Goal: Transaction & Acquisition: Obtain resource

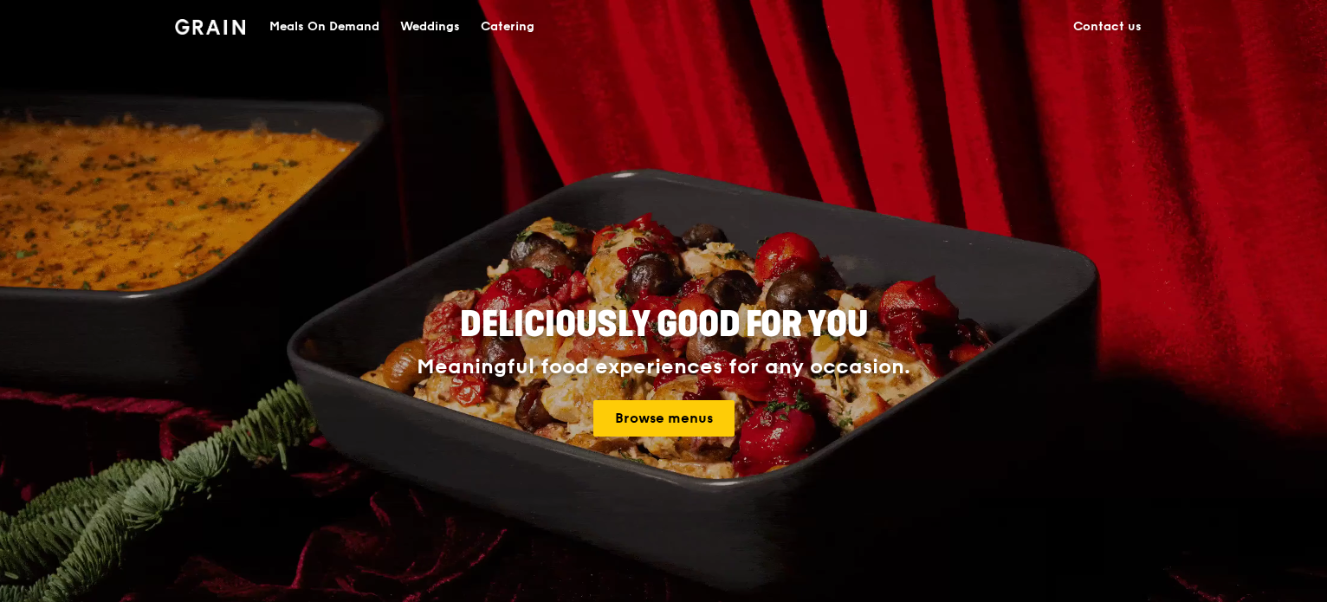
click at [526, 27] on div "Catering" at bounding box center [508, 27] width 54 height 52
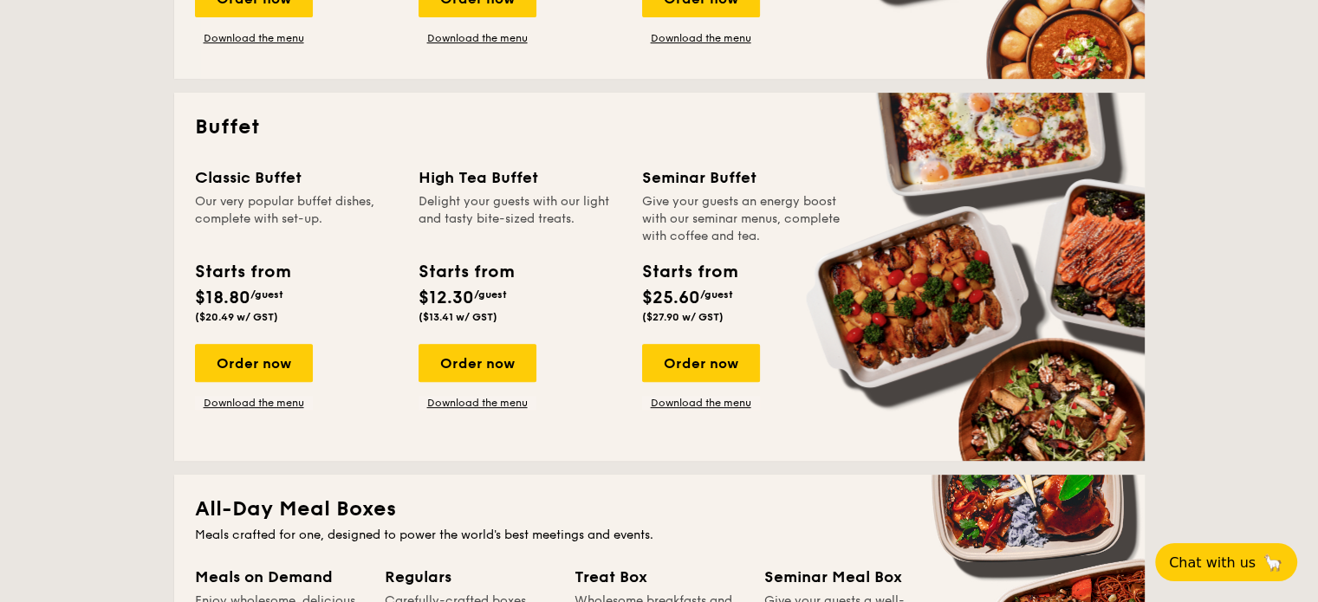
scroll to position [780, 0]
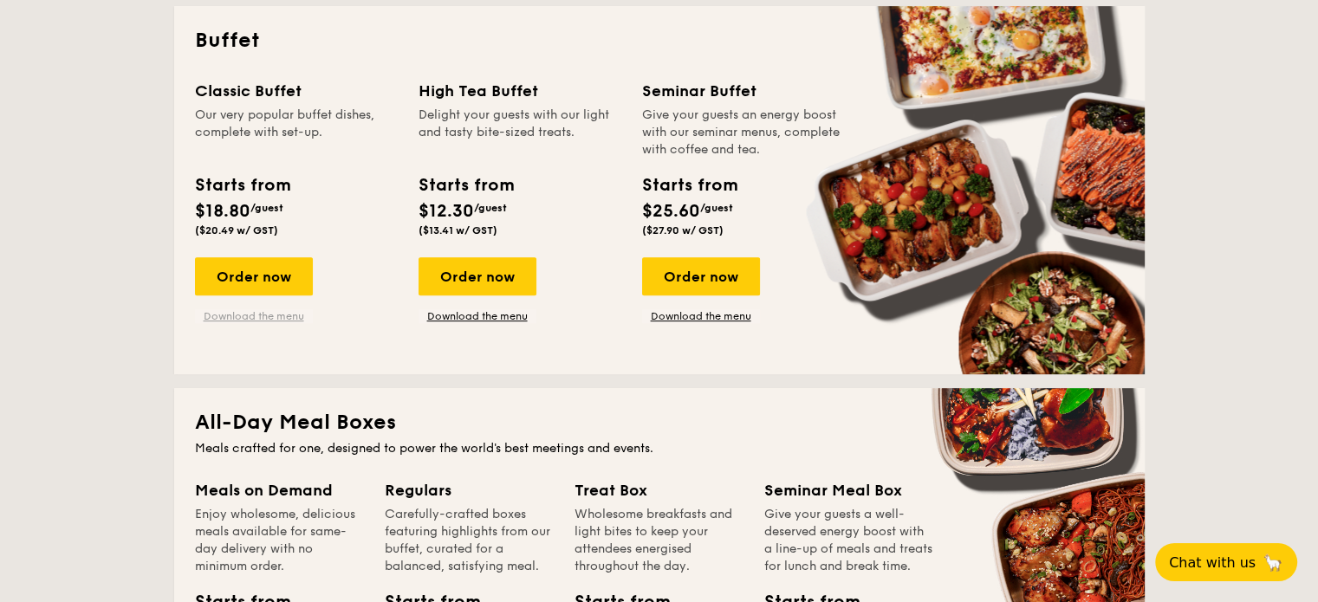
click at [242, 318] on link "Download the menu" at bounding box center [254, 316] width 118 height 14
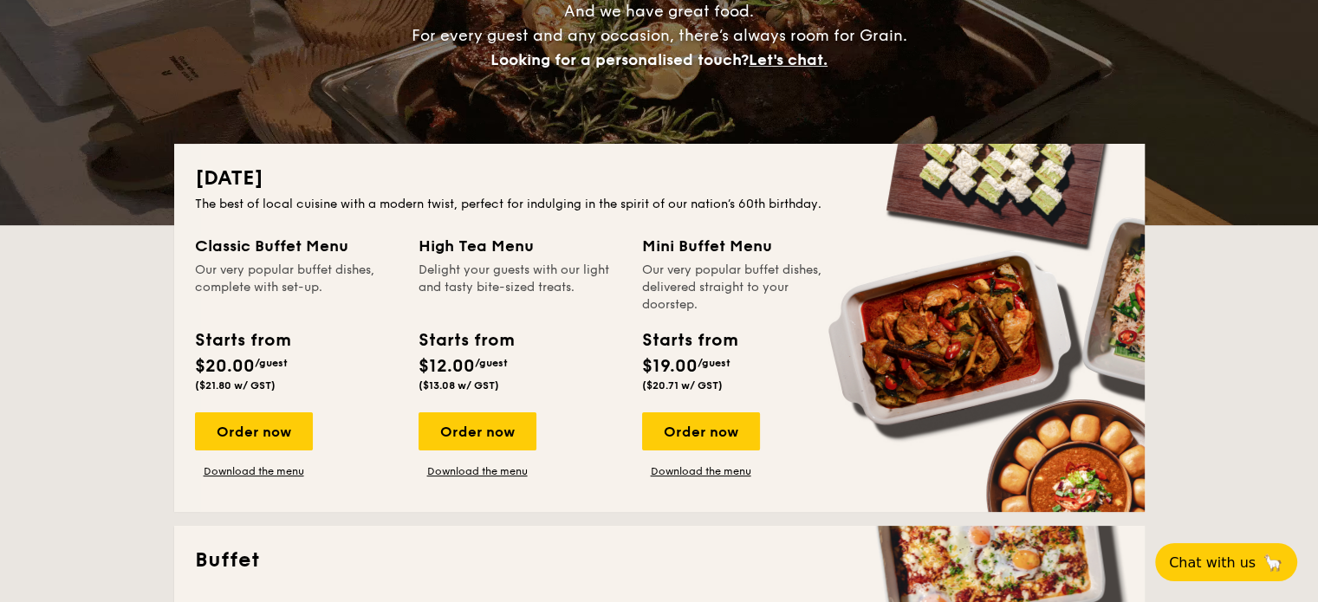
scroll to position [0, 0]
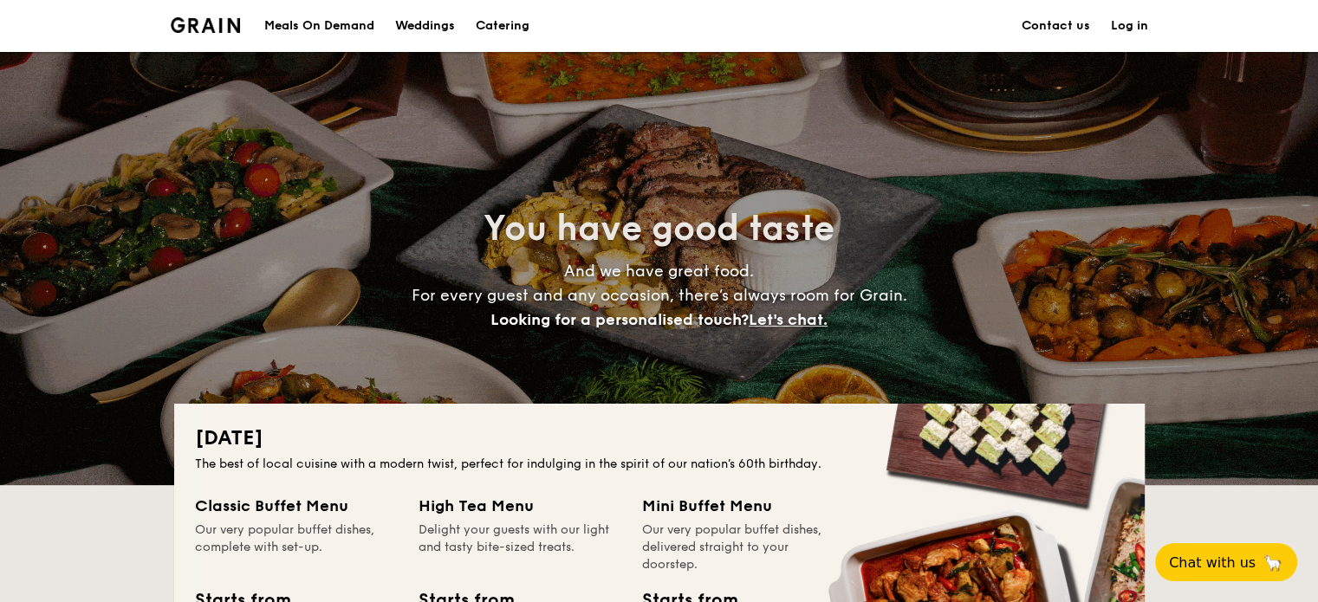
click at [499, 22] on h1 "Catering" at bounding box center [503, 26] width 54 height 52
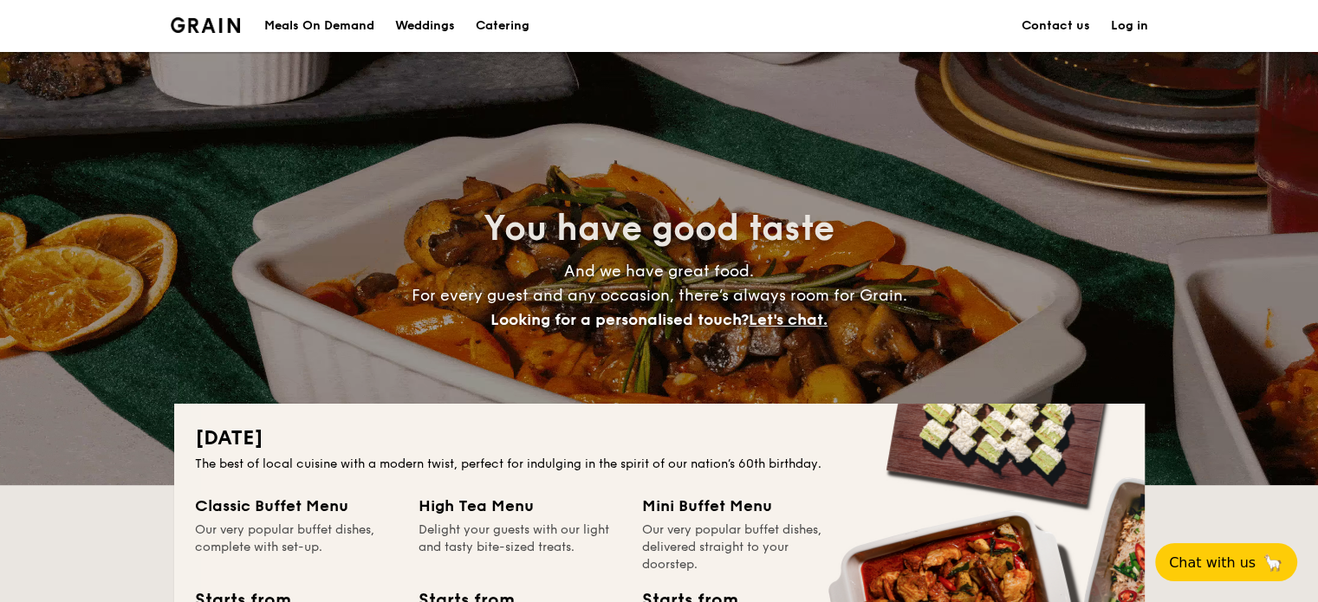
click at [342, 27] on div "Meals On Demand" at bounding box center [319, 26] width 110 height 52
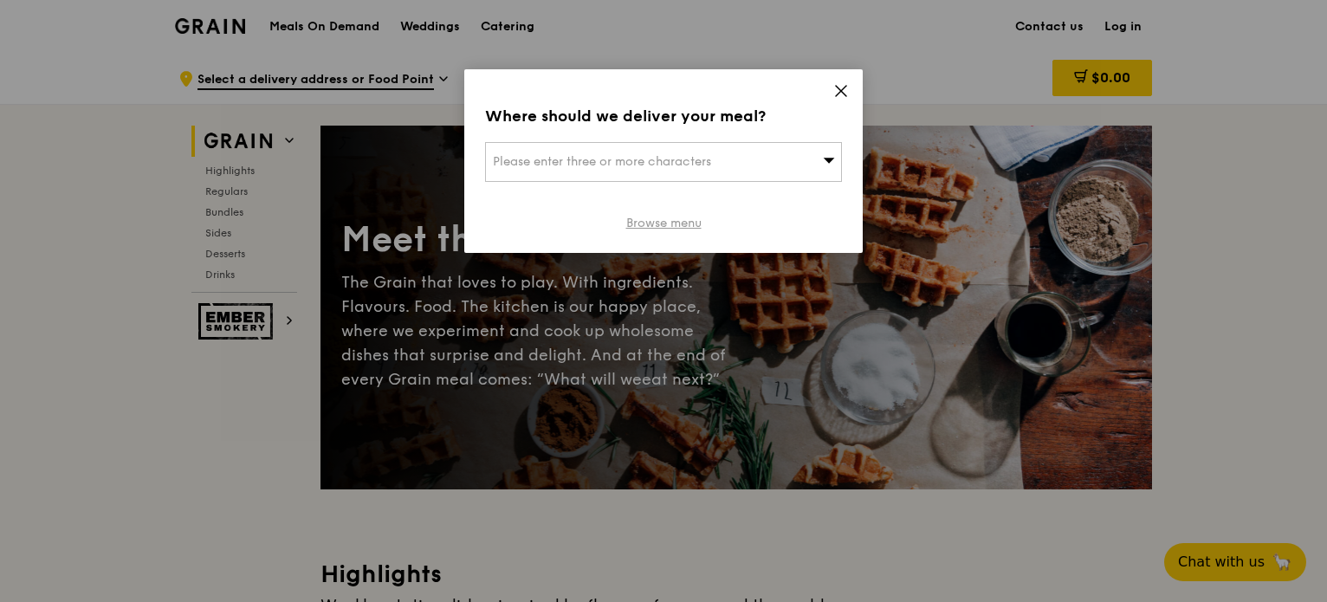
click at [681, 224] on link "Browse menu" at bounding box center [663, 223] width 75 height 17
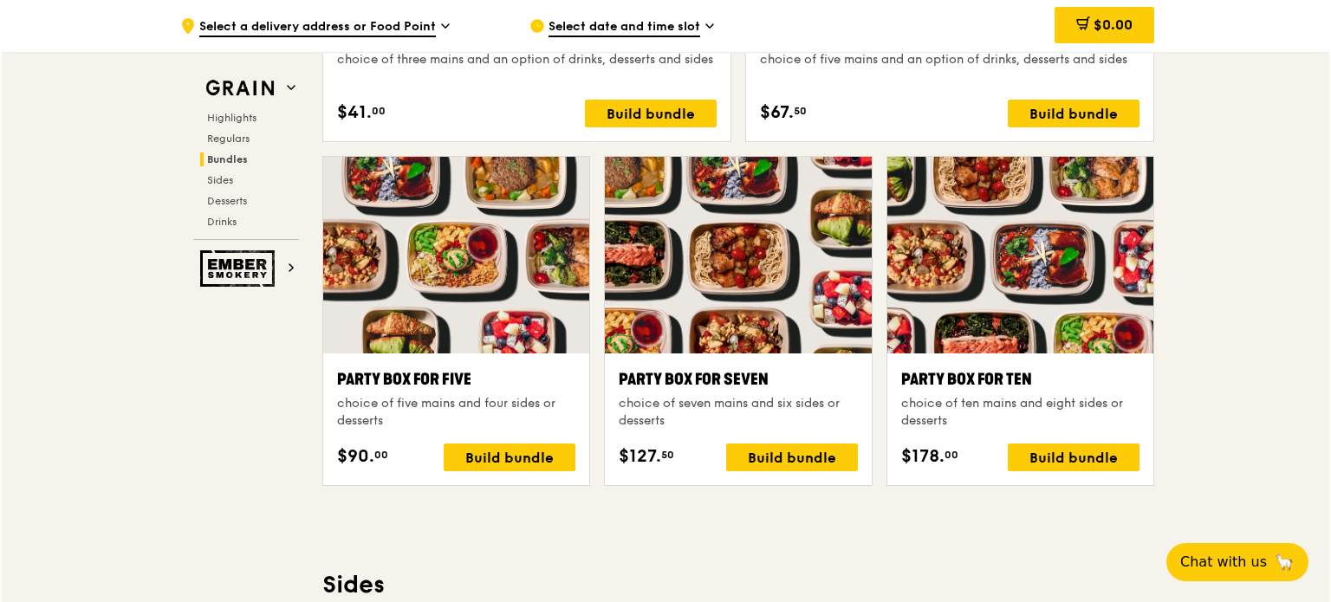
scroll to position [3334, 0]
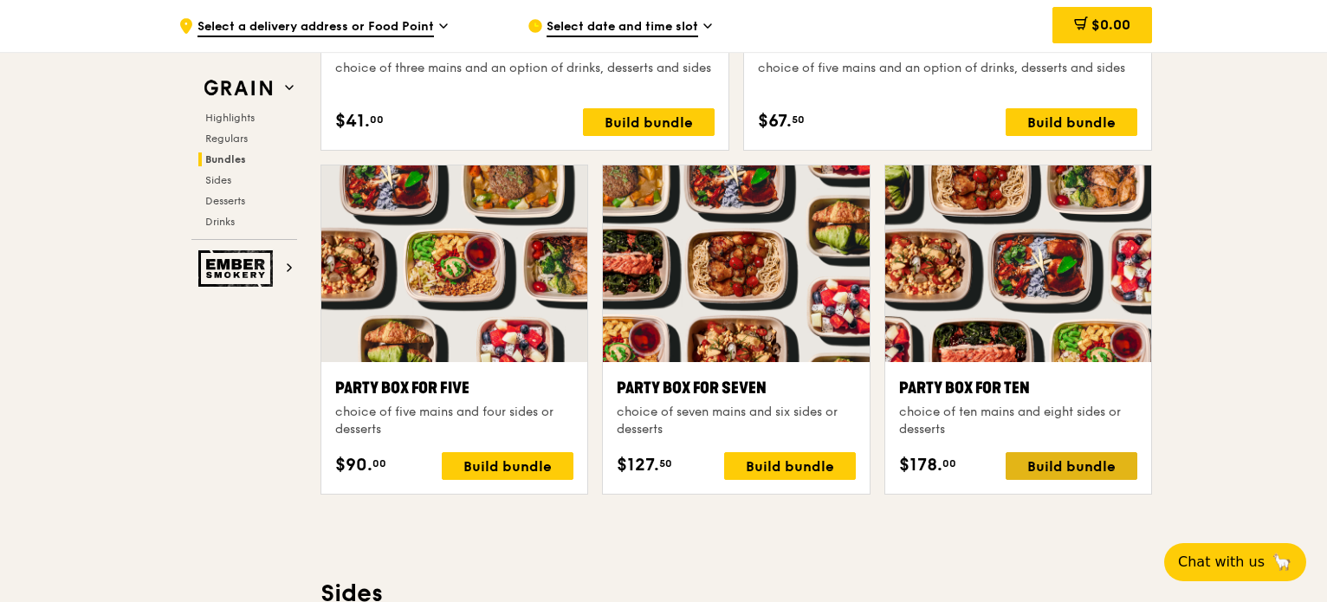
click at [1048, 465] on div "Build bundle" at bounding box center [1072, 466] width 132 height 28
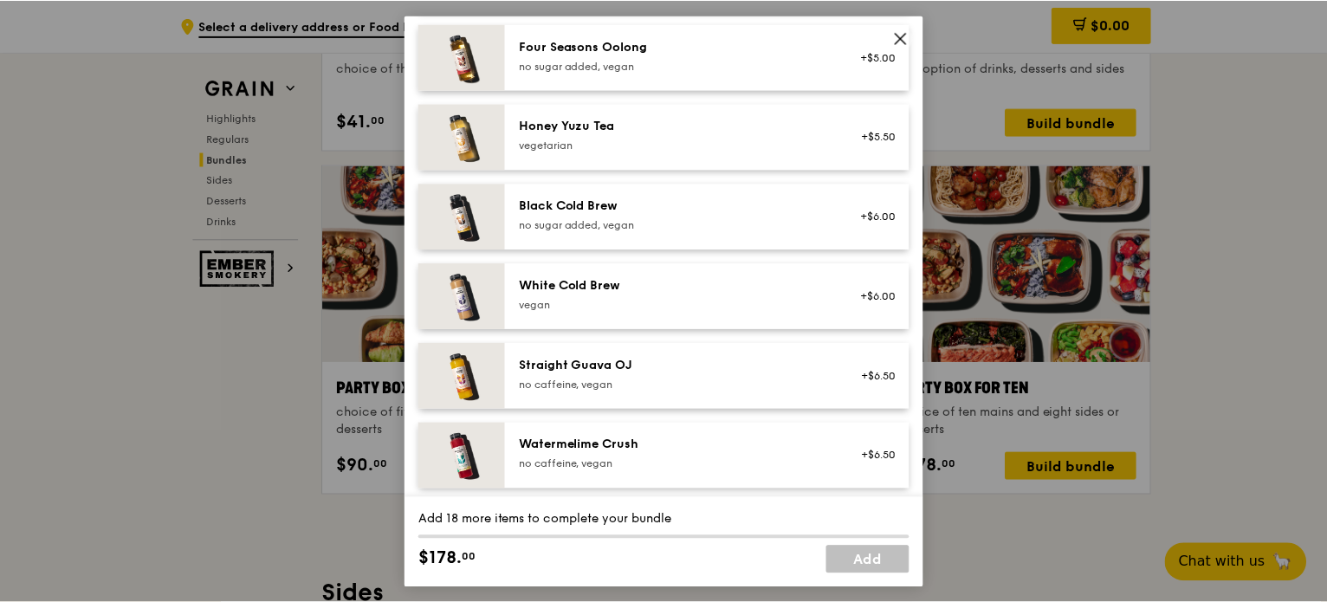
scroll to position [2104, 0]
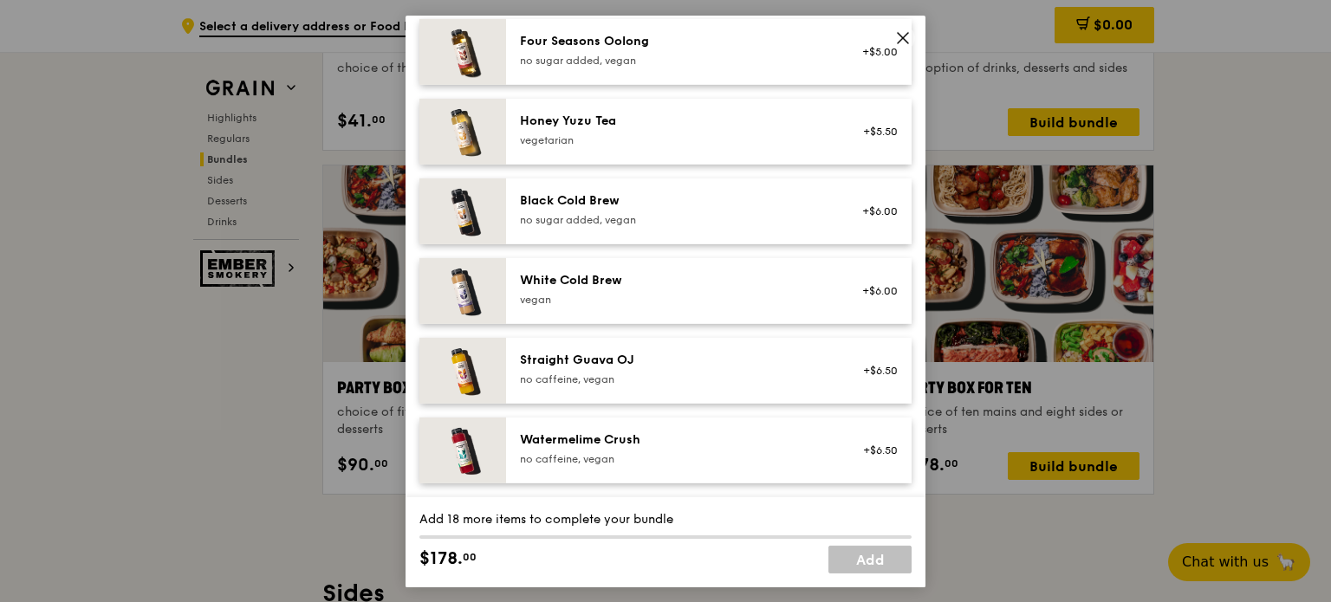
click at [896, 38] on icon at bounding box center [903, 37] width 16 height 16
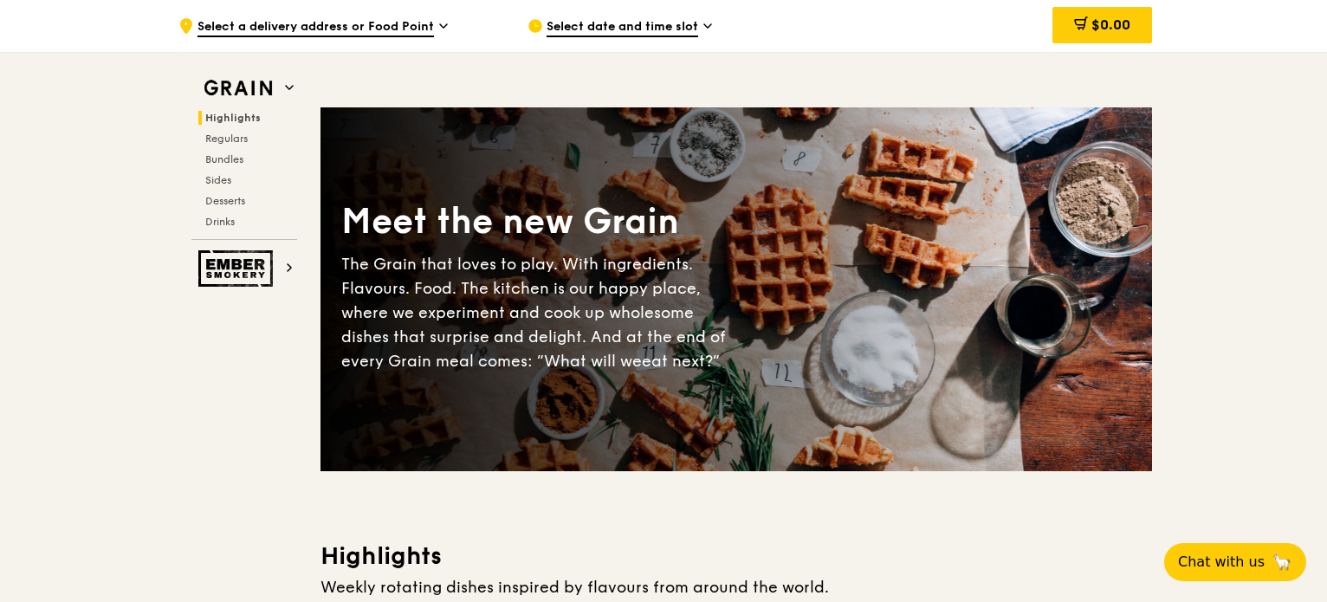
scroll to position [0, 0]
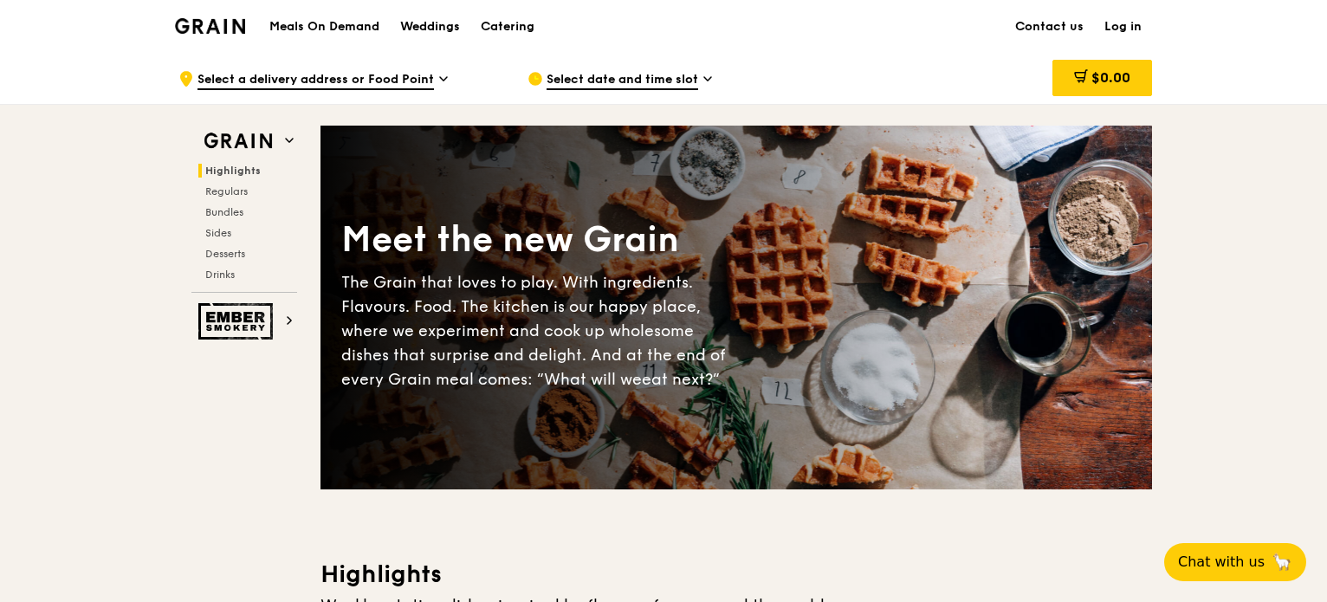
click at [436, 79] on div ".cls-1 { fill: none; stroke: #fff; stroke-linecap: round; stroke-linejoin: roun…" at bounding box center [338, 79] width 321 height 52
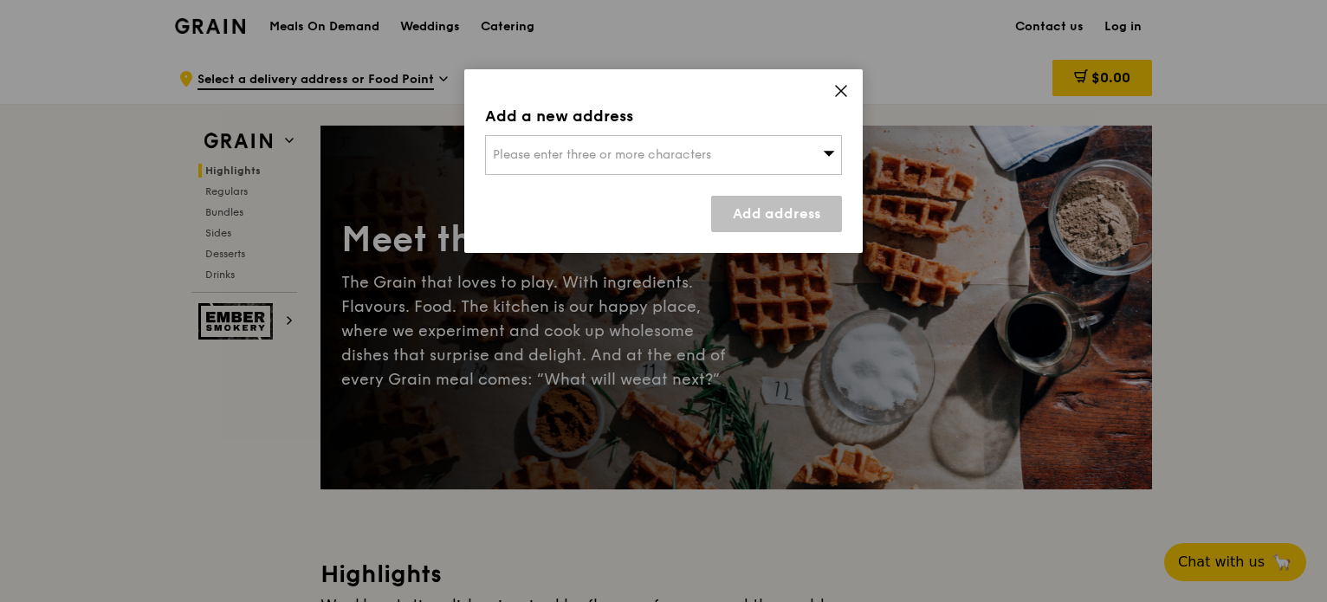
click at [841, 94] on icon at bounding box center [841, 91] width 16 height 16
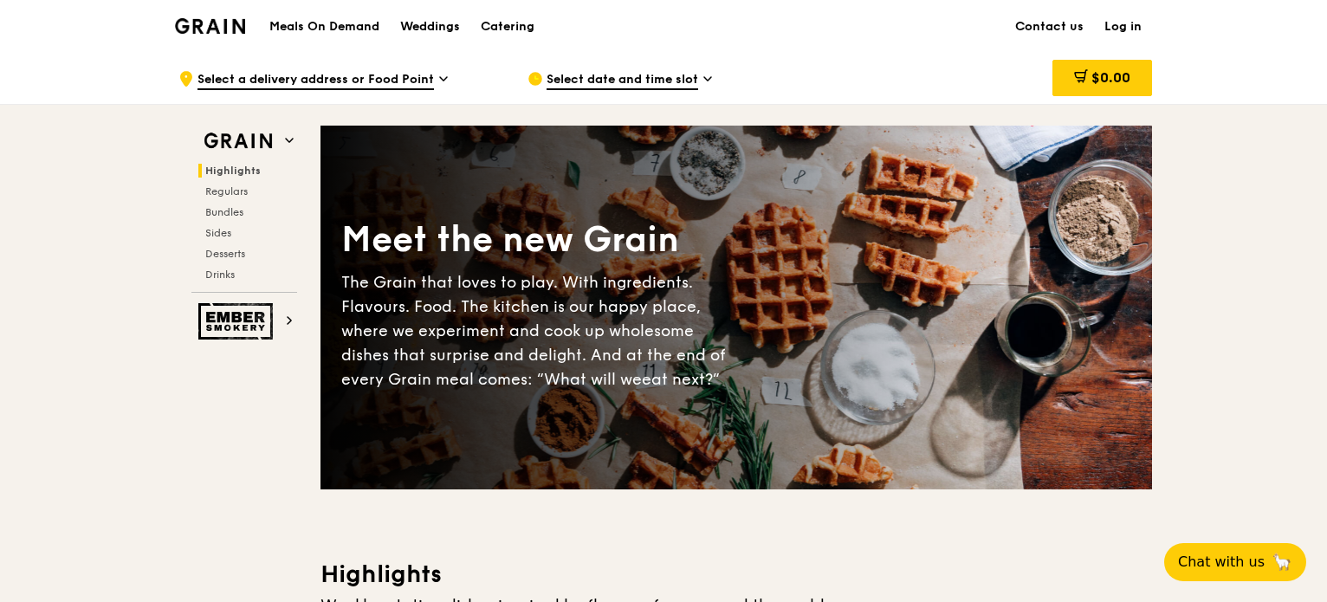
click at [304, 24] on h1 "Meals On Demand" at bounding box center [324, 26] width 110 height 17
click at [230, 27] on img at bounding box center [210, 26] width 70 height 16
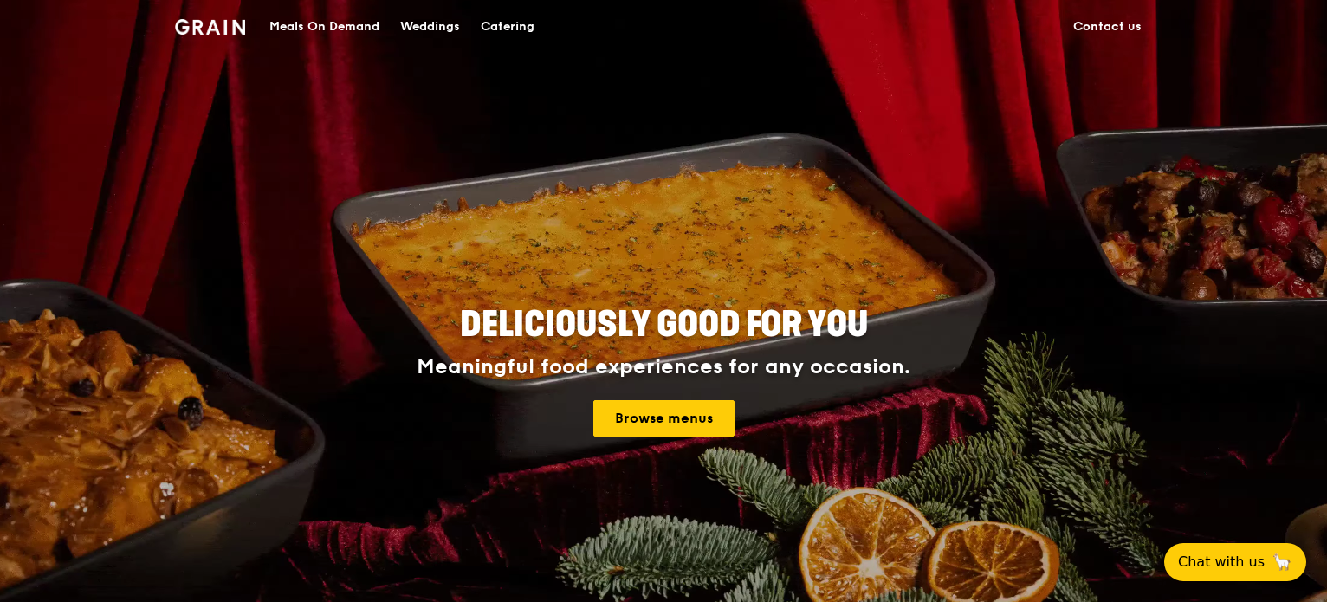
click at [509, 29] on div "Catering" at bounding box center [508, 27] width 54 height 52
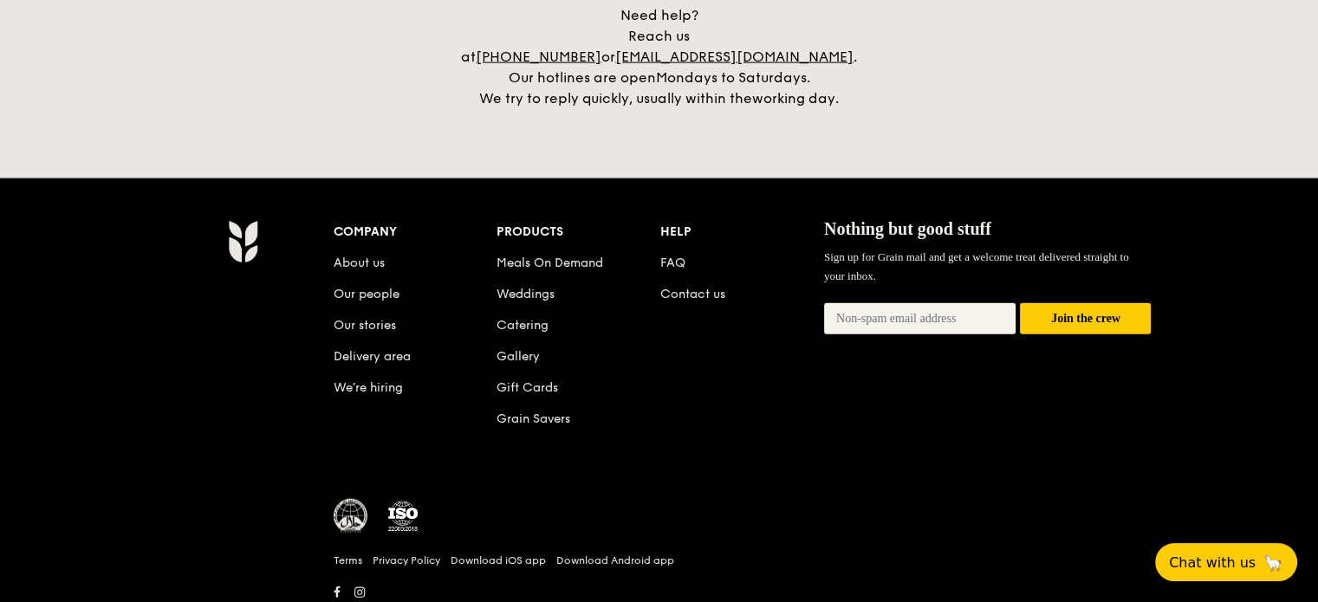
scroll to position [4094, 0]
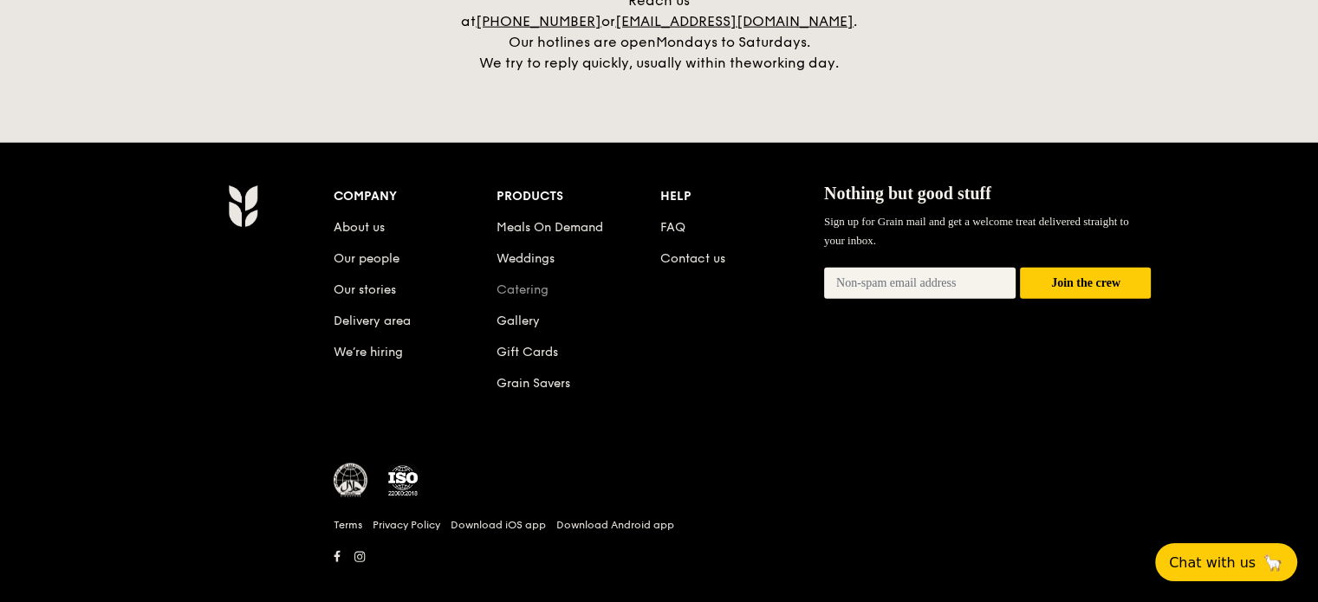
click at [528, 282] on link "Catering" at bounding box center [522, 289] width 52 height 15
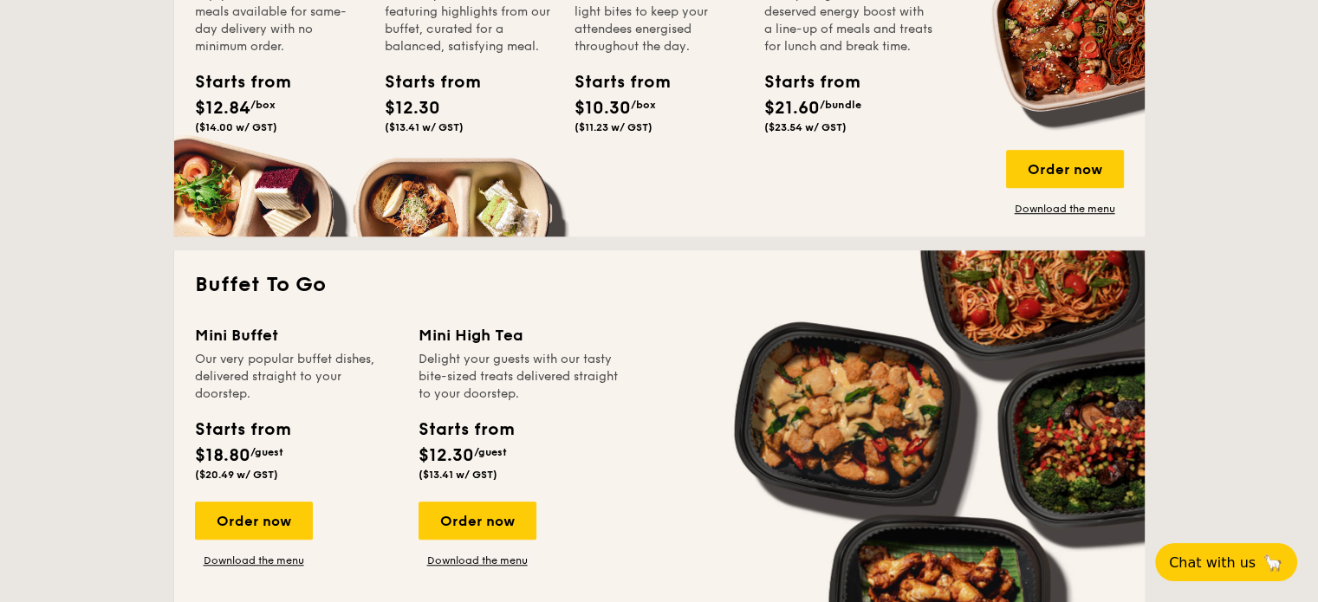
scroll to position [1126, 0]
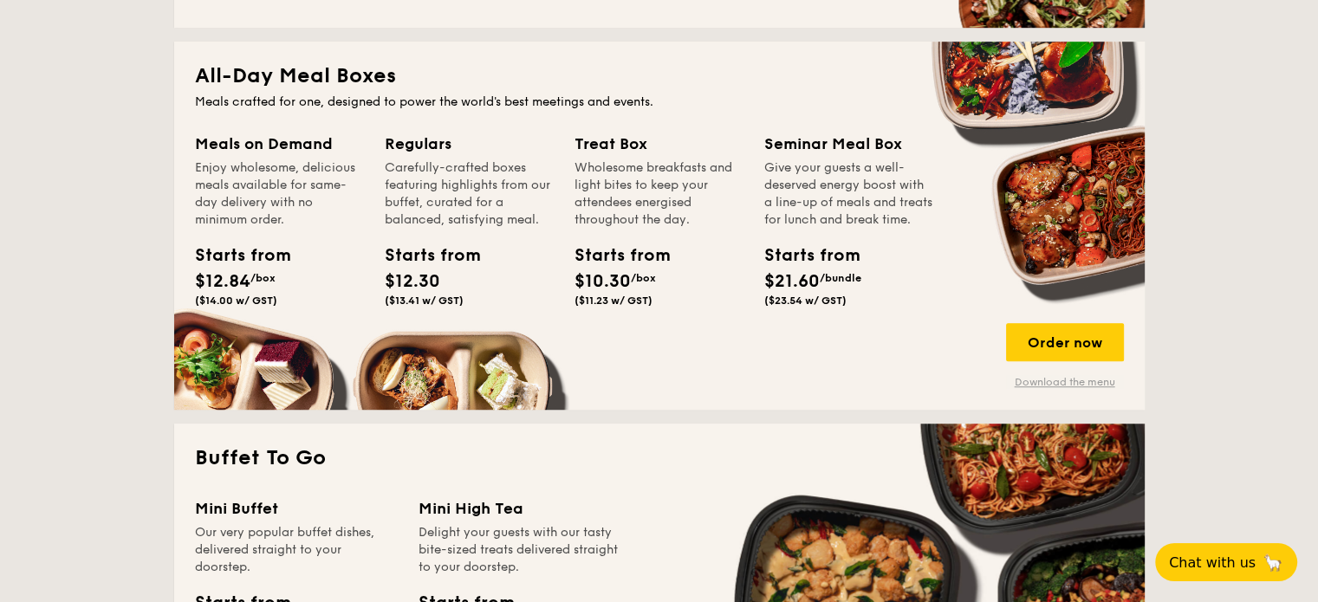
click at [1040, 381] on link "Download the menu" at bounding box center [1065, 382] width 118 height 14
